Goal: Task Accomplishment & Management: Manage account settings

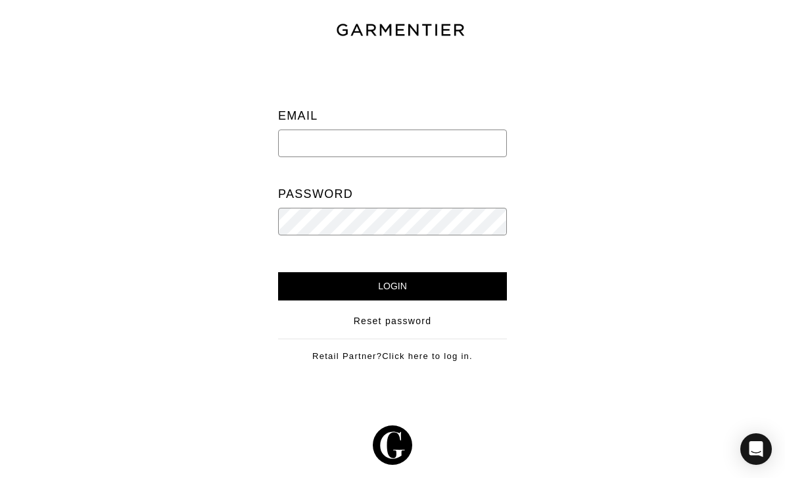
type input "[EMAIL_ADDRESS][DOMAIN_NAME]"
click at [393, 286] on input "Login" at bounding box center [392, 286] width 229 height 28
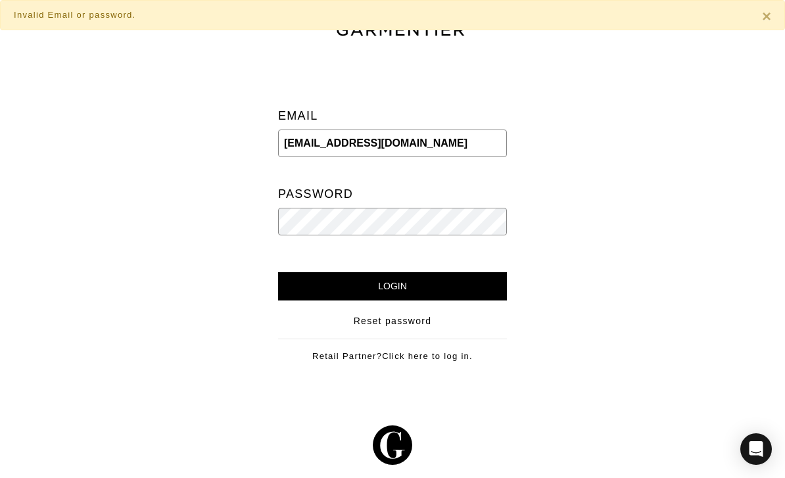
click at [407, 285] on input "Login" at bounding box center [392, 286] width 229 height 28
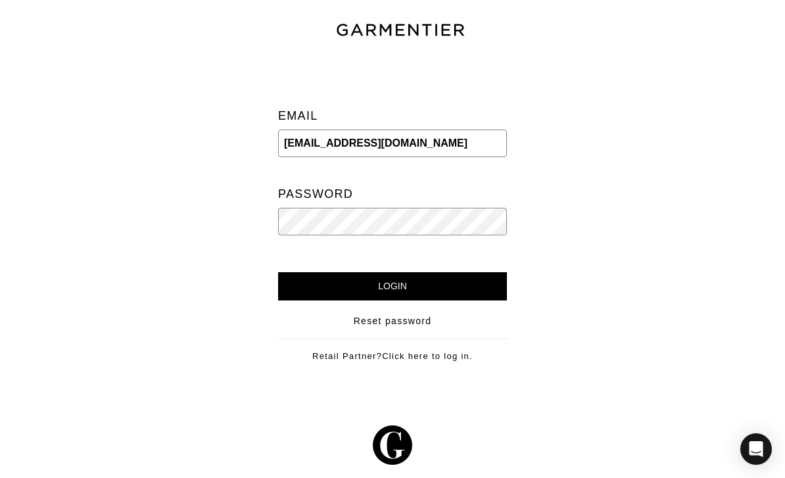
click at [414, 301] on div "Email mirajdpatel@gmail.com Password Login Reset password Retail Partner? Click…" at bounding box center [392, 220] width 268 height 326
click at [417, 287] on input "Login" at bounding box center [392, 286] width 229 height 28
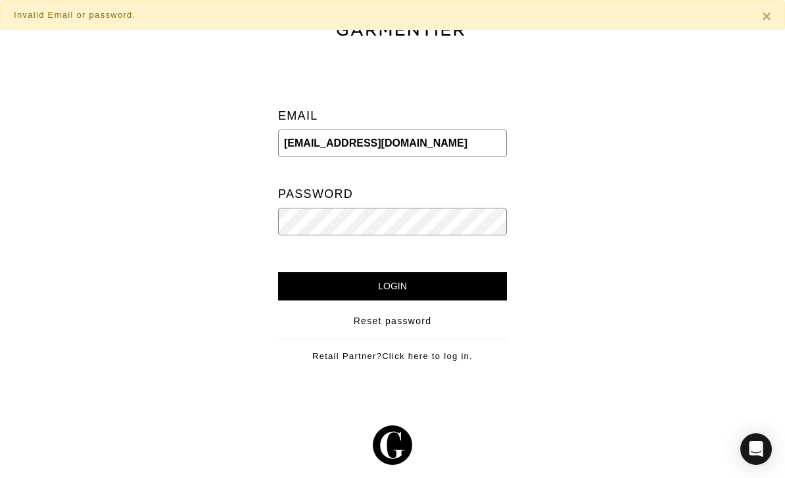
click at [413, 288] on input "Login" at bounding box center [392, 286] width 229 height 28
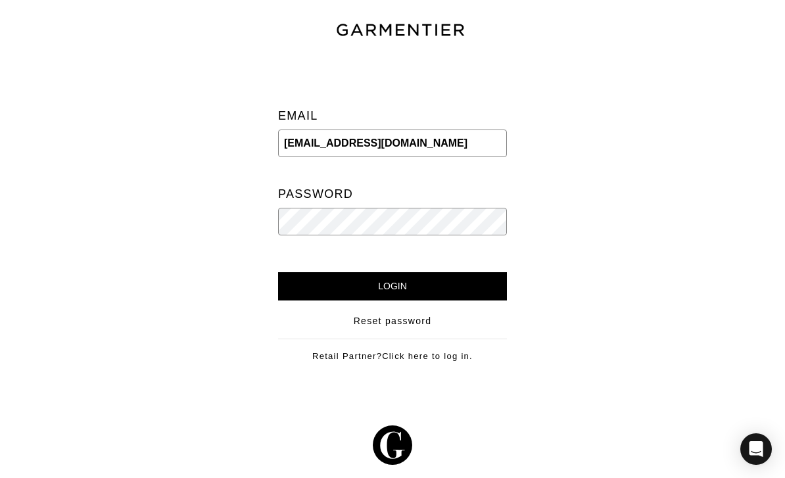
click at [393, 286] on input "Login" at bounding box center [392, 286] width 229 height 28
click at [312, 243] on div "Email [EMAIL_ADDRESS][DOMAIN_NAME] Password" at bounding box center [392, 174] width 209 height 196
click at [393, 286] on input "Login" at bounding box center [392, 286] width 229 height 28
click at [600, 262] on div at bounding box center [661, 220] width 268 height 326
click at [404, 318] on link "Reset password" at bounding box center [393, 321] width 78 height 14
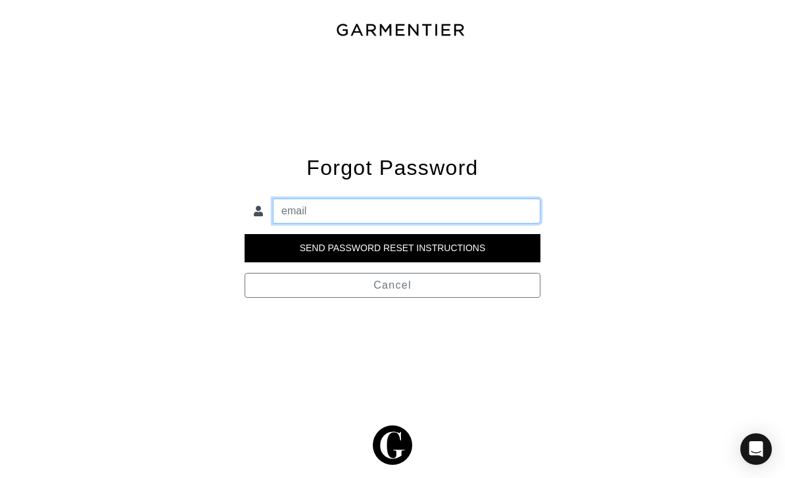
click at [341, 205] on input "email" at bounding box center [407, 211] width 268 height 25
type input "[EMAIL_ADDRESS][DOMAIN_NAME]"
click at [393, 247] on input "Send Password Reset Instructions" at bounding box center [393, 248] width 296 height 28
